Goal: Task Accomplishment & Management: Use online tool/utility

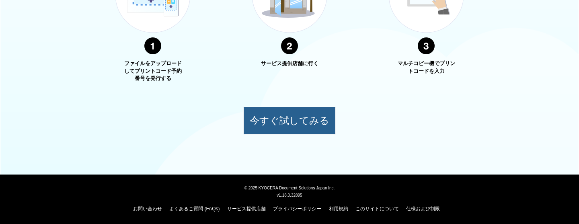
click at [268, 121] on button "今すぐ試してみる" at bounding box center [289, 121] width 92 height 28
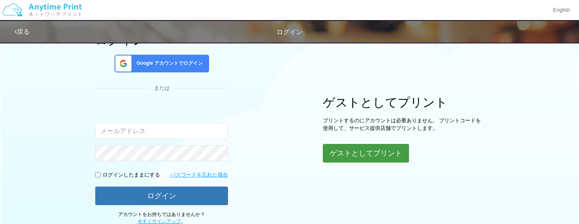
click at [374, 158] on button "ゲストとしてプリント" at bounding box center [366, 153] width 86 height 18
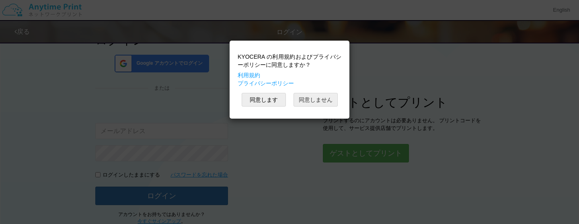
click at [316, 99] on button "同意しません" at bounding box center [315, 100] width 44 height 14
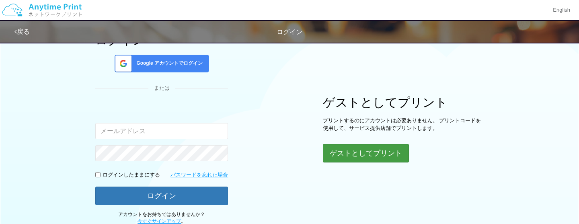
click at [360, 154] on button "ゲストとしてプリント" at bounding box center [366, 153] width 86 height 18
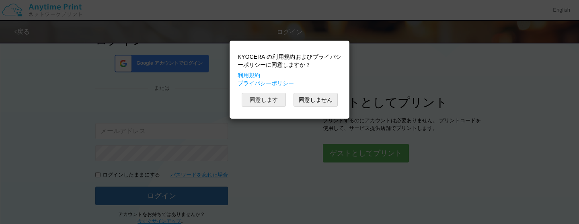
click at [265, 98] on button "同意します" at bounding box center [264, 100] width 44 height 14
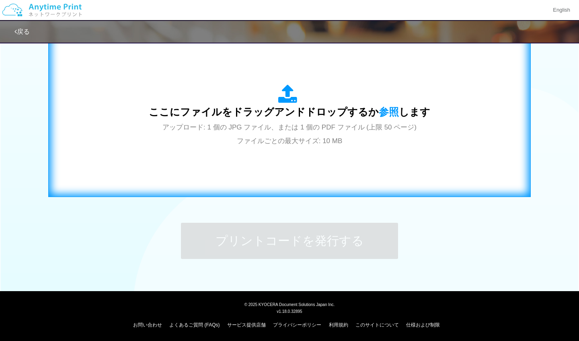
scroll to position [270, 0]
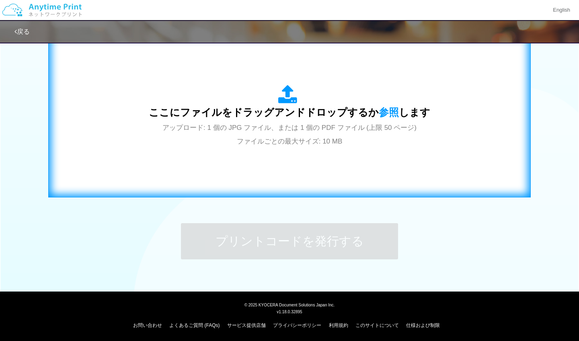
click at [287, 98] on icon at bounding box center [289, 95] width 23 height 20
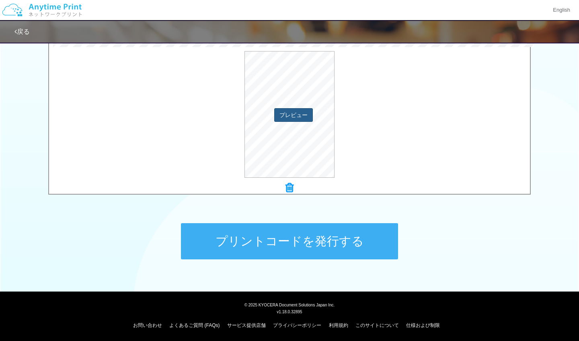
click at [295, 118] on button "プレビュー" at bounding box center [293, 115] width 39 height 14
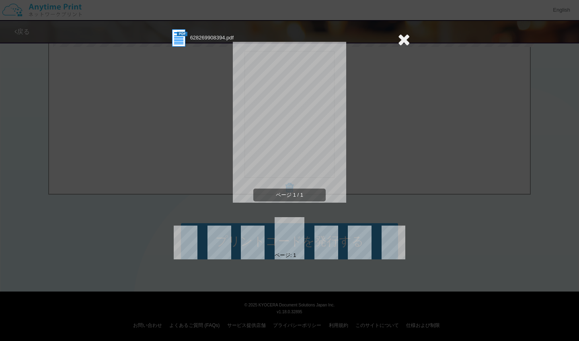
click at [402, 43] on icon at bounding box center [404, 39] width 12 height 16
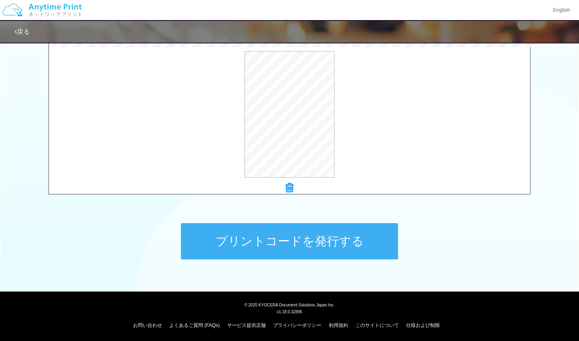
click at [402, 43] on div "ページ 1 / 1" at bounding box center [289, 70] width 241 height 161
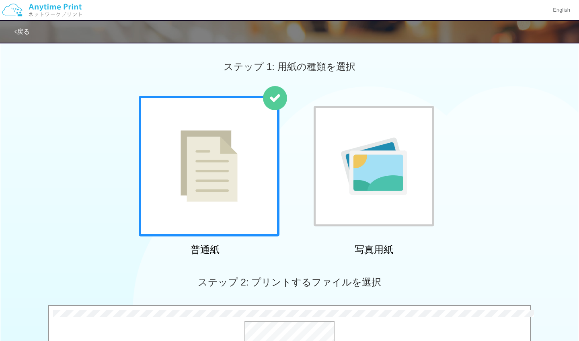
scroll to position [0, 0]
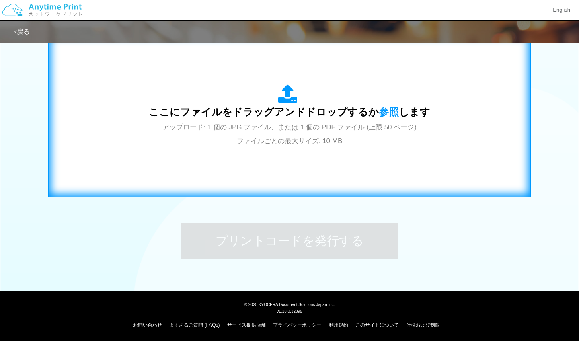
scroll to position [270, 0]
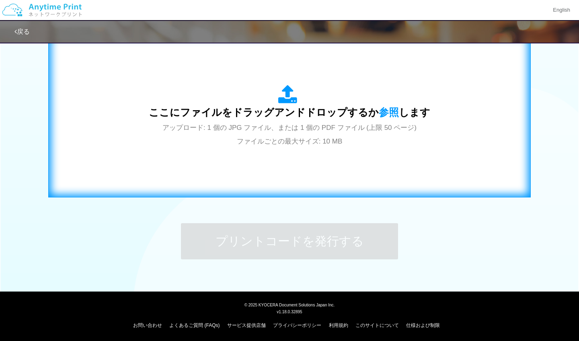
click at [328, 145] on div "ここにファイルをドラッグアンドドロップするか 参照 します アップロード: 1 個の JPG ファイル、または 1 個の PDF ファイル (上限 50 ペー…" at bounding box center [289, 116] width 281 height 63
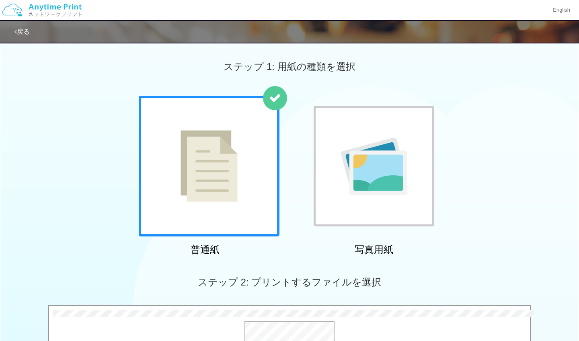
scroll to position [197, 0]
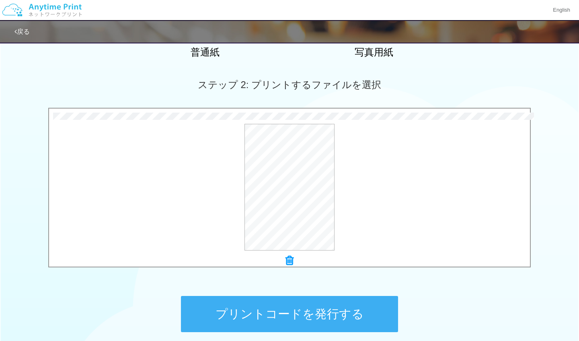
click at [309, 223] on button "プリントコードを発行する" at bounding box center [289, 314] width 217 height 36
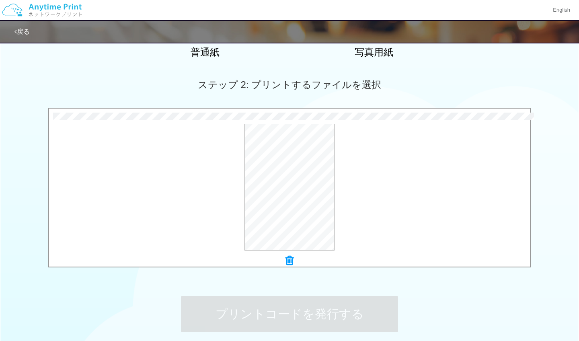
scroll to position [0, 0]
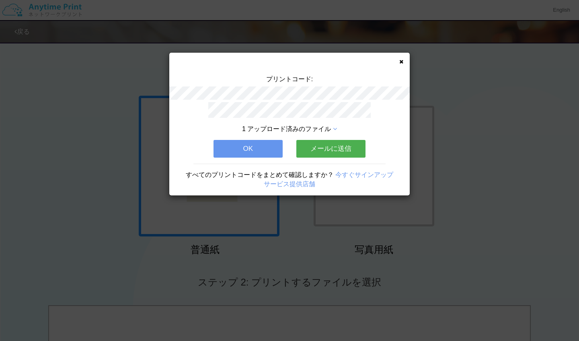
click at [336, 129] on icon at bounding box center [335, 129] width 4 height 6
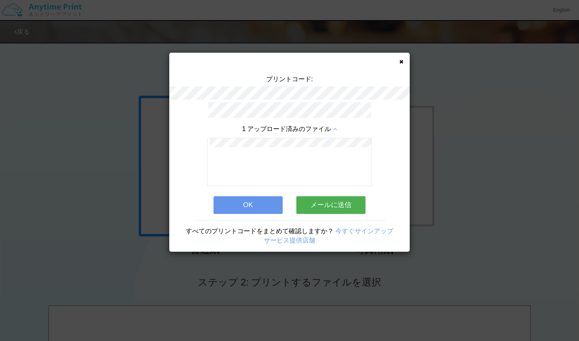
click at [336, 129] on icon at bounding box center [335, 129] width 4 height 6
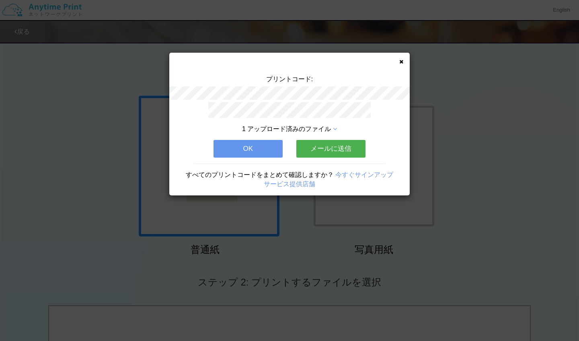
click at [262, 150] on button "OK" at bounding box center [247, 149] width 69 height 18
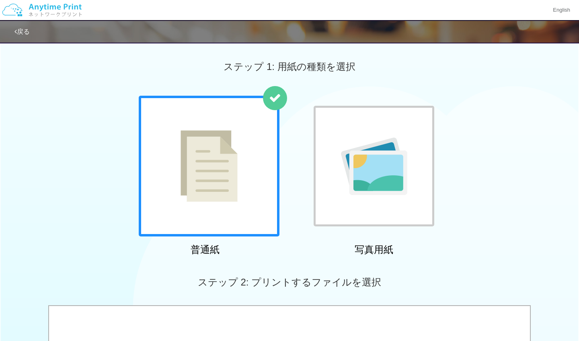
click at [362, 172] on img at bounding box center [374, 165] width 66 height 57
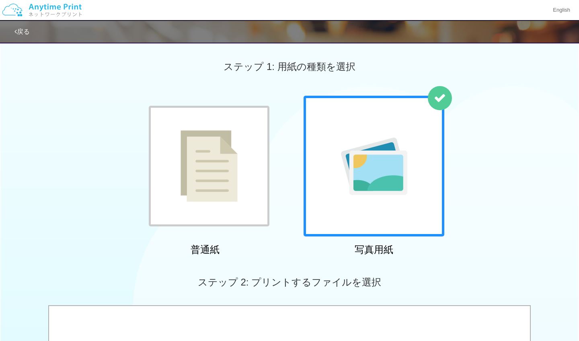
click at [199, 169] on img at bounding box center [208, 166] width 57 height 72
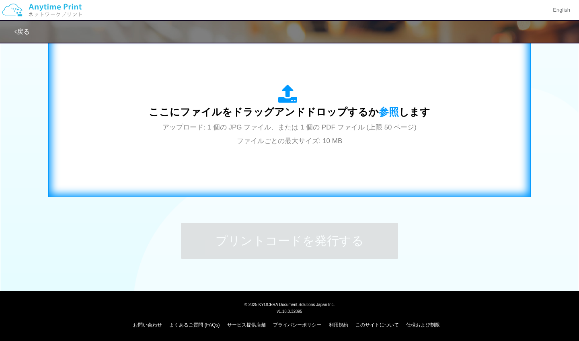
scroll to position [270, 0]
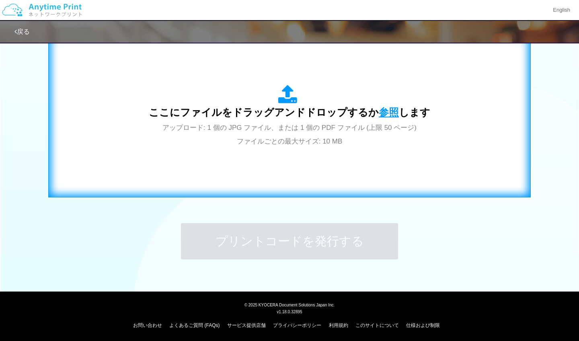
click at [388, 112] on span "参照" at bounding box center [389, 112] width 20 height 11
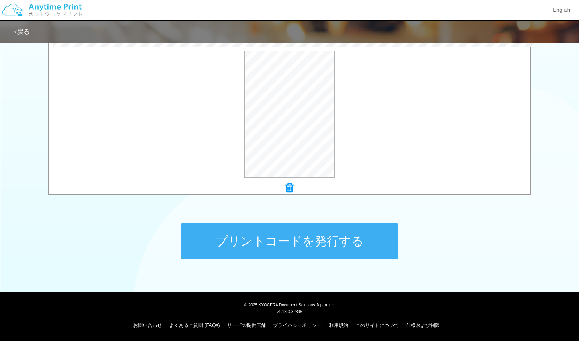
click at [351, 223] on button "プリントコードを発行する" at bounding box center [289, 241] width 217 height 36
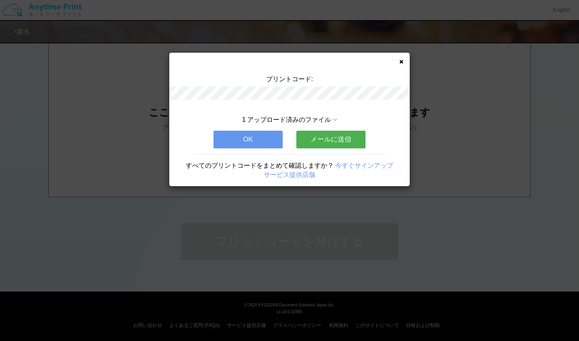
scroll to position [0, 0]
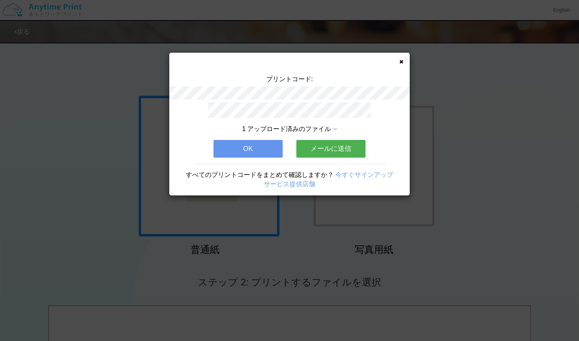
click at [340, 148] on button "メールに送信" at bounding box center [330, 149] width 69 height 18
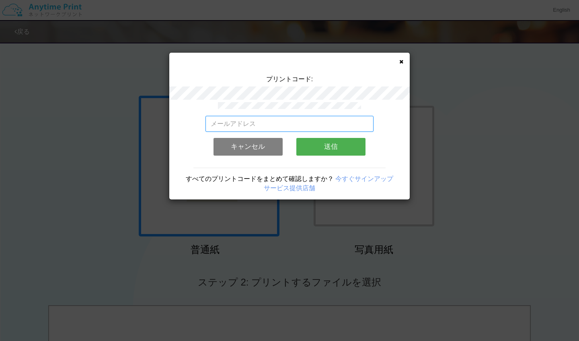
click at [281, 127] on input "email" at bounding box center [289, 124] width 168 height 16
type input "[EMAIL_ADDRESS][DOMAIN_NAME]"
click at [339, 148] on button "送信" at bounding box center [330, 147] width 69 height 18
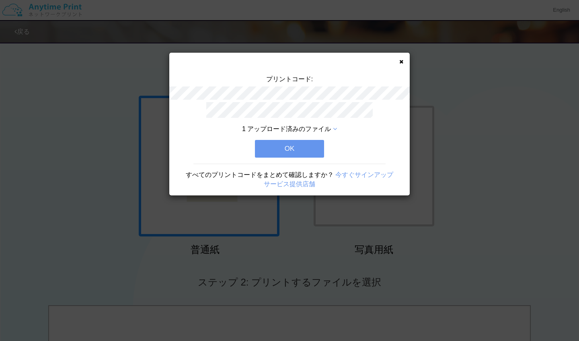
click at [336, 127] on icon at bounding box center [335, 129] width 4 height 6
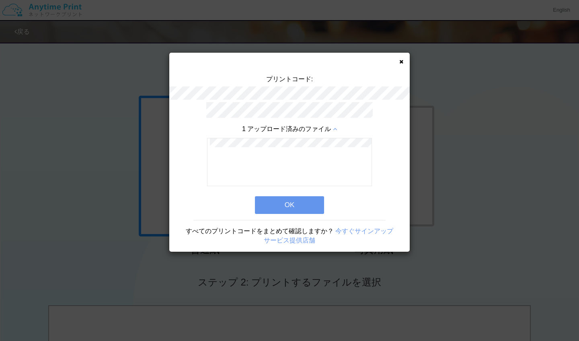
click at [307, 205] on button "OK" at bounding box center [289, 205] width 69 height 18
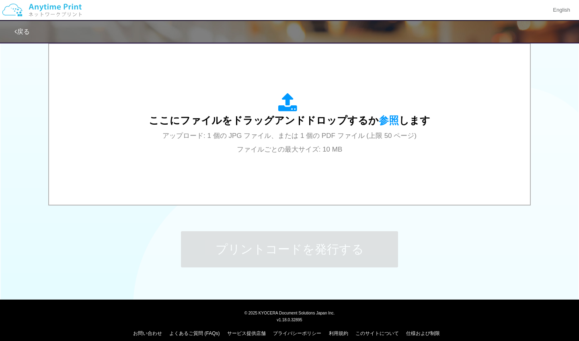
scroll to position [261, 0]
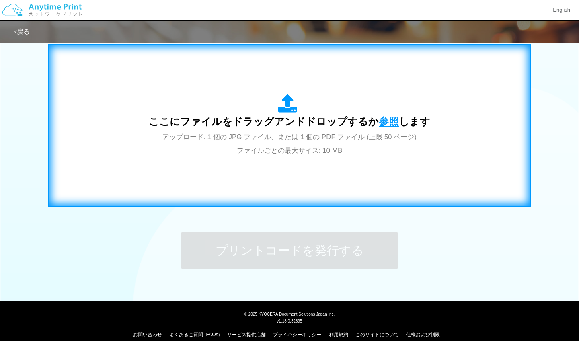
click at [388, 119] on span "参照" at bounding box center [389, 121] width 20 height 11
